Goal: Check status: Check status

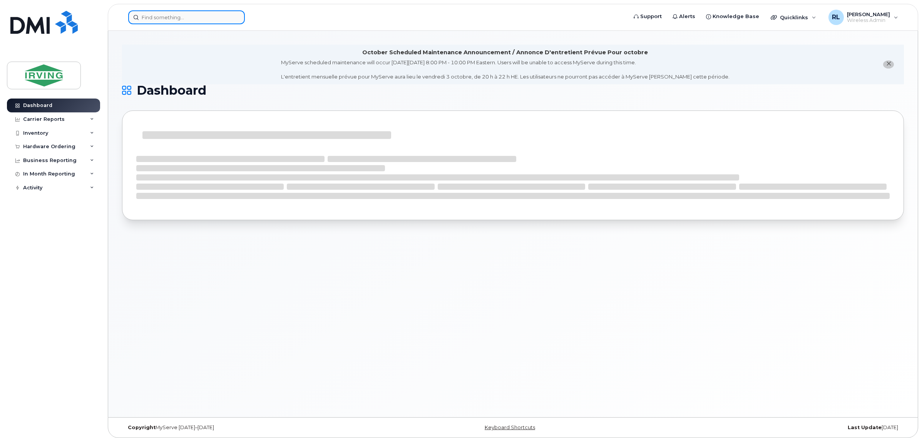
click at [189, 18] on input at bounding box center [186, 17] width 117 height 14
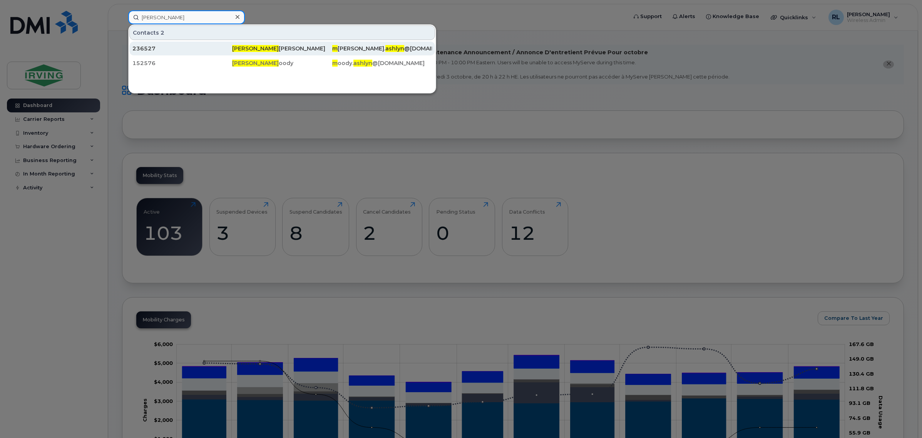
type input "[PERSON_NAME]"
click at [230, 50] on div "236527" at bounding box center [183, 49] width 100 height 8
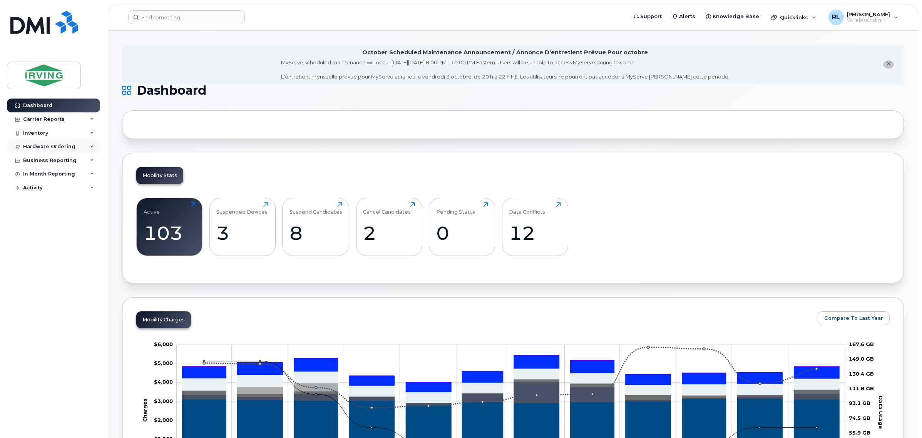
click at [81, 145] on div "Hardware Ordering" at bounding box center [53, 147] width 93 height 14
click at [53, 174] on link "Orders" at bounding box center [60, 175] width 80 height 15
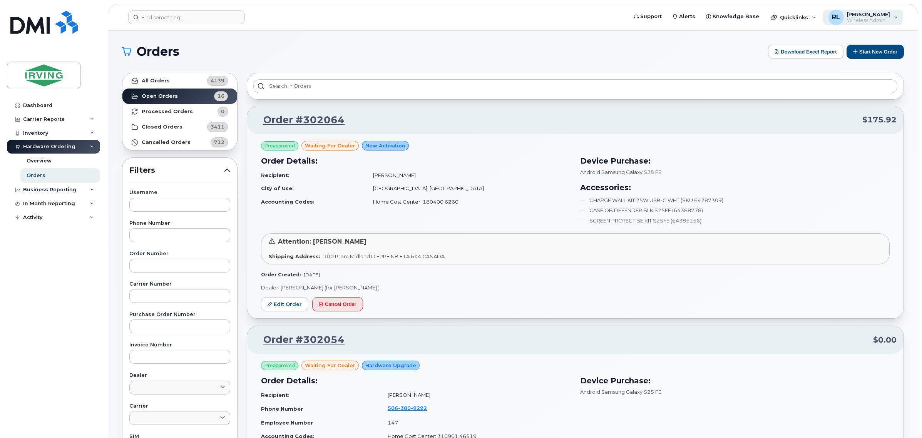
click at [839, 23] on div "RL" at bounding box center [836, 17] width 15 height 15
click at [824, 147] on div "Preapproved waiting for dealer New Activation Order Details: Recipient: Ethan G…" at bounding box center [575, 186] width 629 height 91
click at [130, 49] on icon at bounding box center [126, 51] width 9 height 9
